Goal: Information Seeking & Learning: Learn about a topic

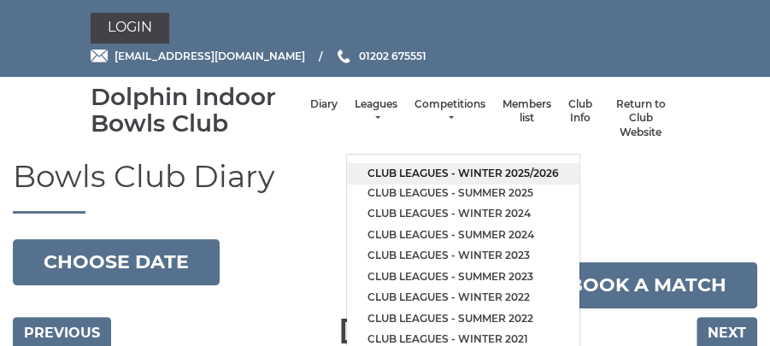
click at [460, 168] on link "Club leagues - Winter 2025/2026" at bounding box center [463, 173] width 232 height 21
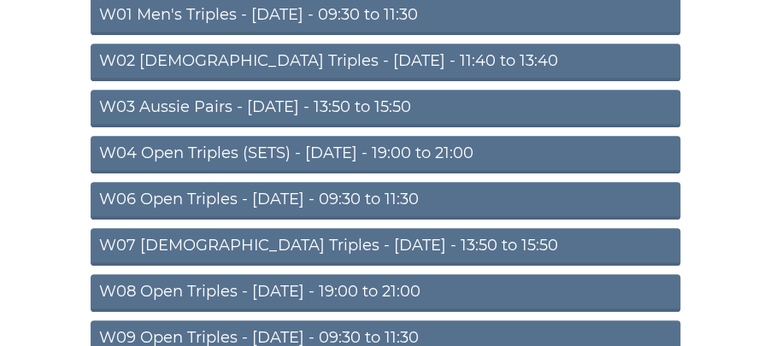
scroll to position [374, 0]
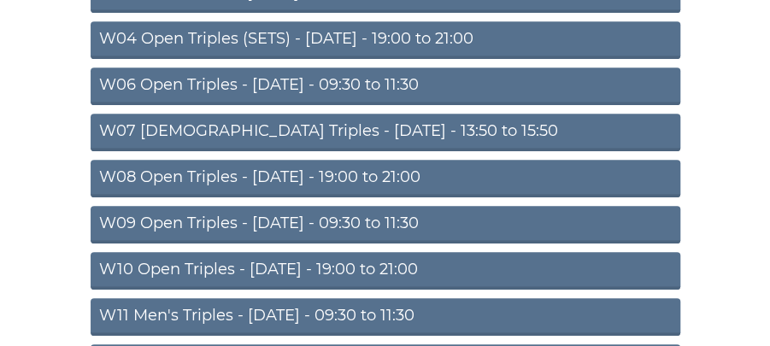
click at [449, 215] on link "W09 Open Triples - Wednesday - 09:30 to 11:30" at bounding box center [386, 225] width 590 height 38
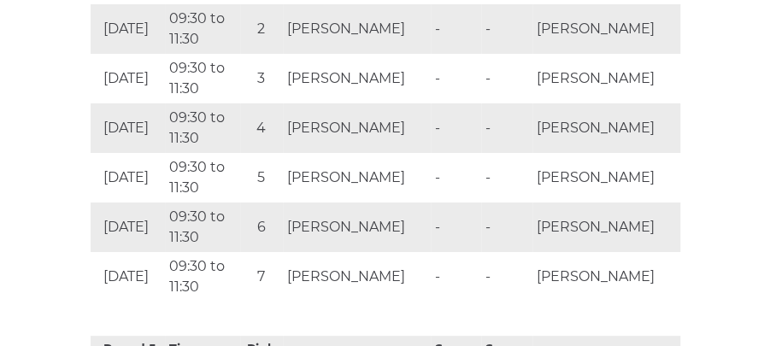
scroll to position [2393, 0]
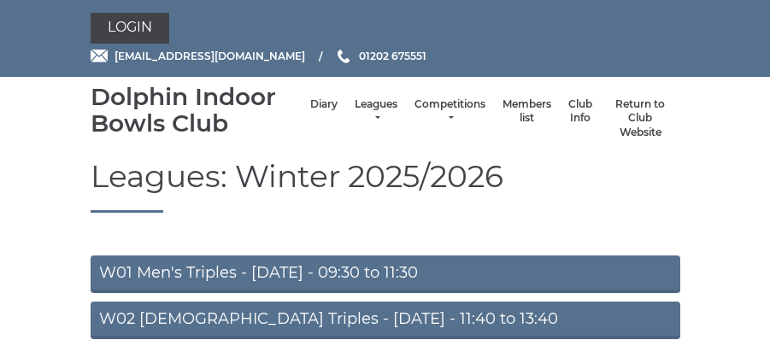
scroll to position [366, 0]
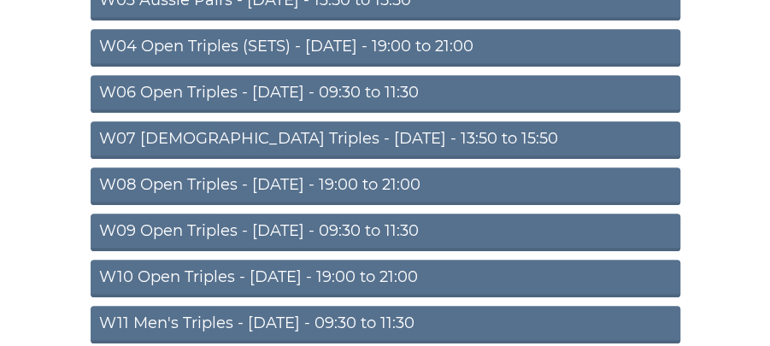
click at [356, 191] on link "W08 Open Triples - [DATE] - 19:00 to 21:00" at bounding box center [386, 187] width 590 height 38
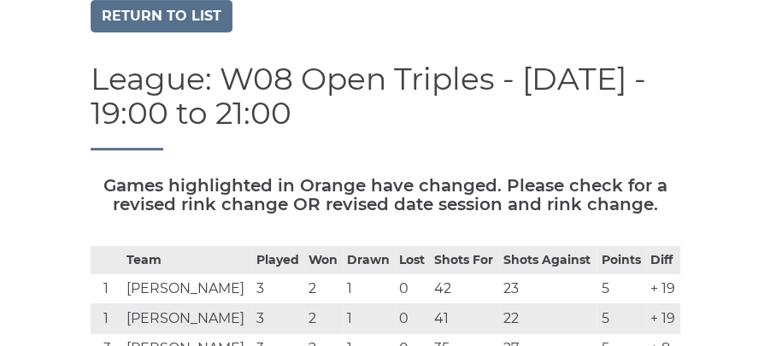
scroll to position [83, 0]
